Goal: Task Accomplishment & Management: Use online tool/utility

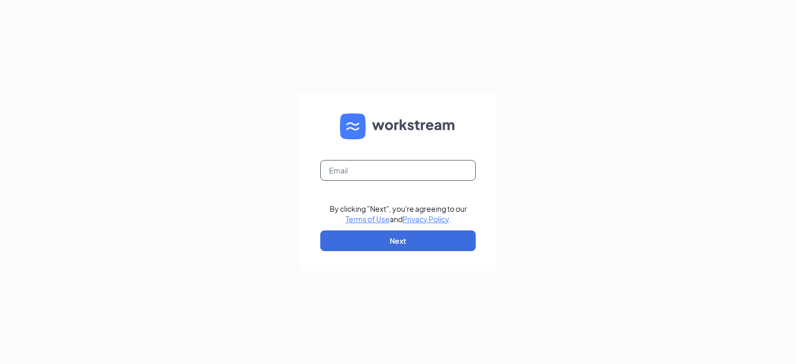
click at [374, 169] on input "text" at bounding box center [397, 170] width 155 height 21
type input "tina.avery@waxingthecity.com"
click at [429, 245] on button "Next" at bounding box center [397, 241] width 155 height 21
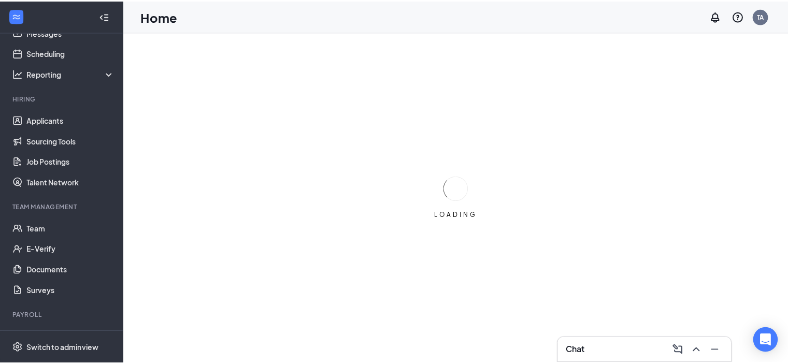
scroll to position [82, 0]
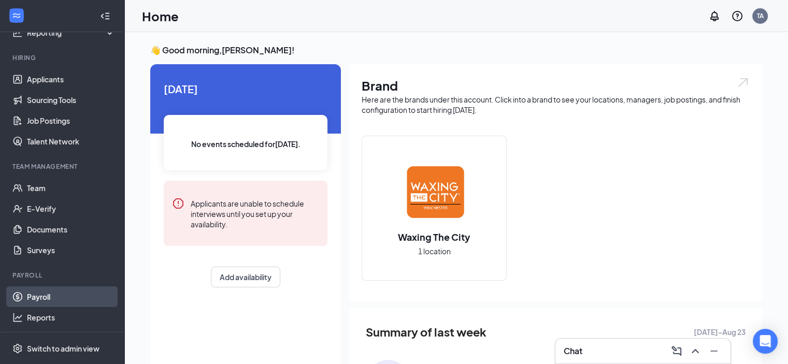
click at [61, 292] on link "Payroll" at bounding box center [71, 297] width 89 height 21
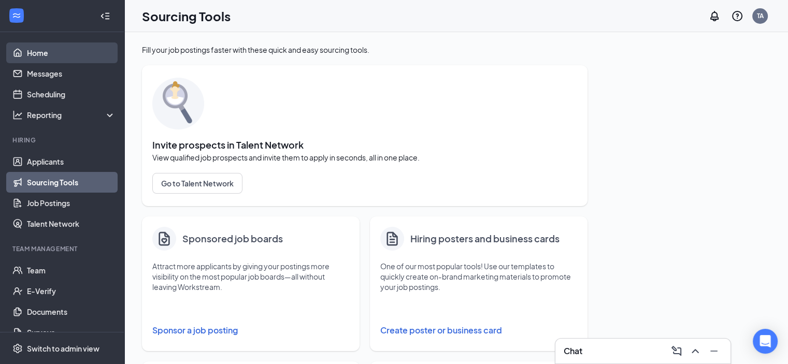
click at [54, 53] on link "Home" at bounding box center [71, 52] width 89 height 21
